Goal: Task Accomplishment & Management: Manage account settings

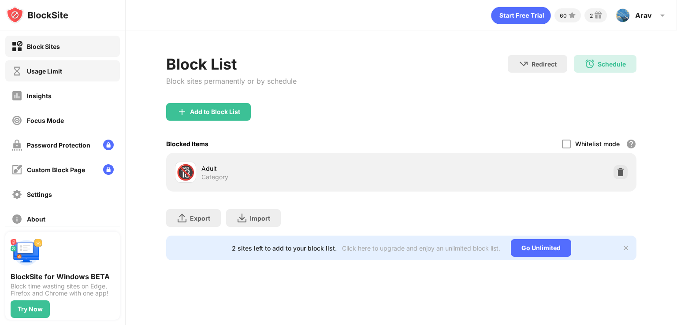
click at [68, 75] on div "Usage Limit" at bounding box center [62, 70] width 115 height 21
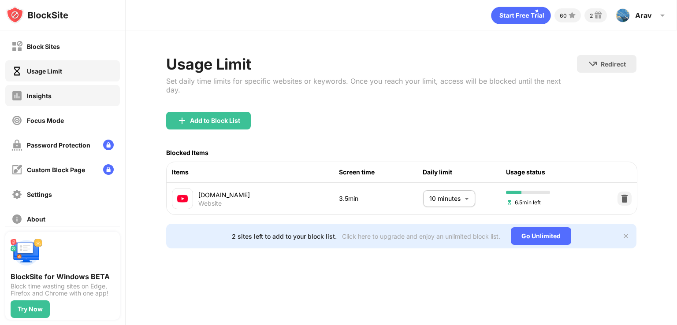
click at [70, 90] on div "Insights" at bounding box center [62, 95] width 115 height 21
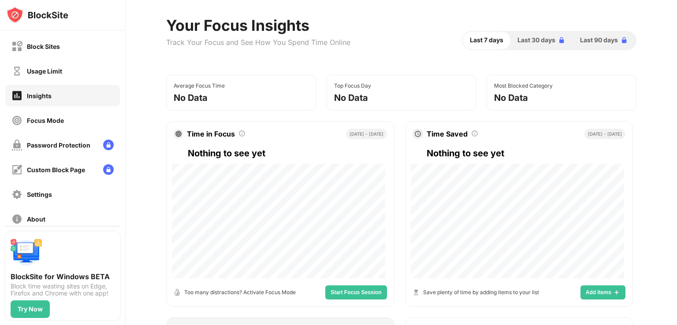
scroll to position [42, 0]
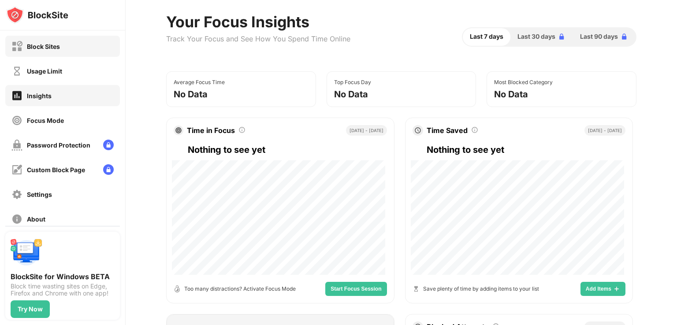
click at [57, 45] on div "Block Sites" at bounding box center [43, 46] width 33 height 7
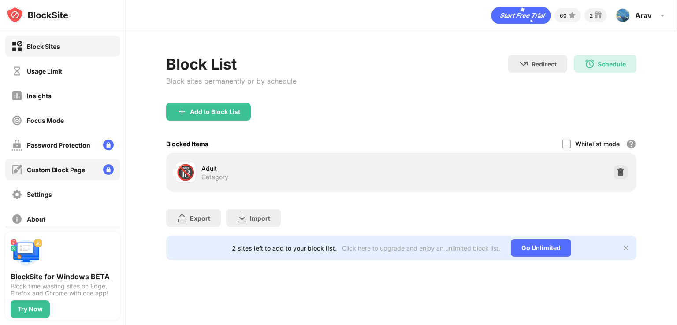
click at [88, 173] on div "Custom Block Page" at bounding box center [62, 169] width 115 height 21
